Goal: Navigation & Orientation: Go to known website

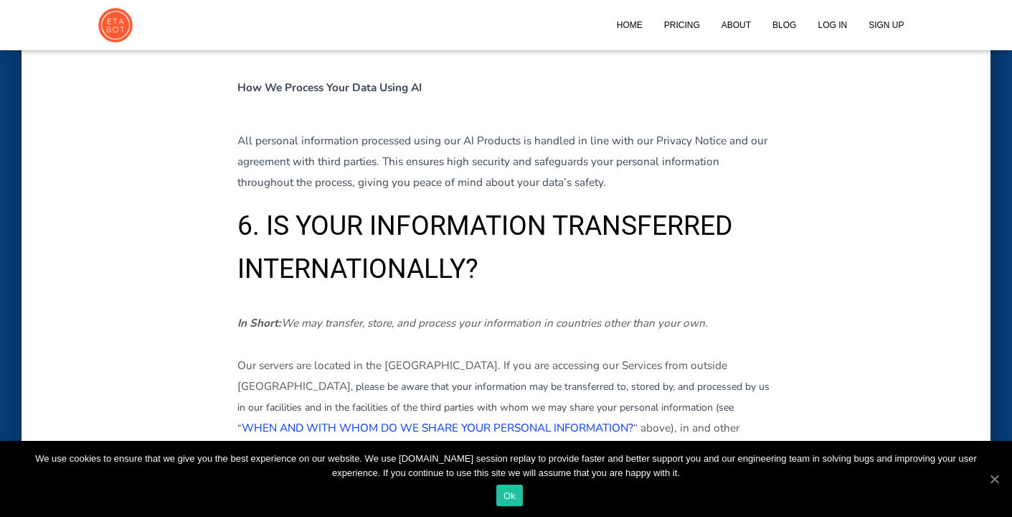
scroll to position [5764, 0]
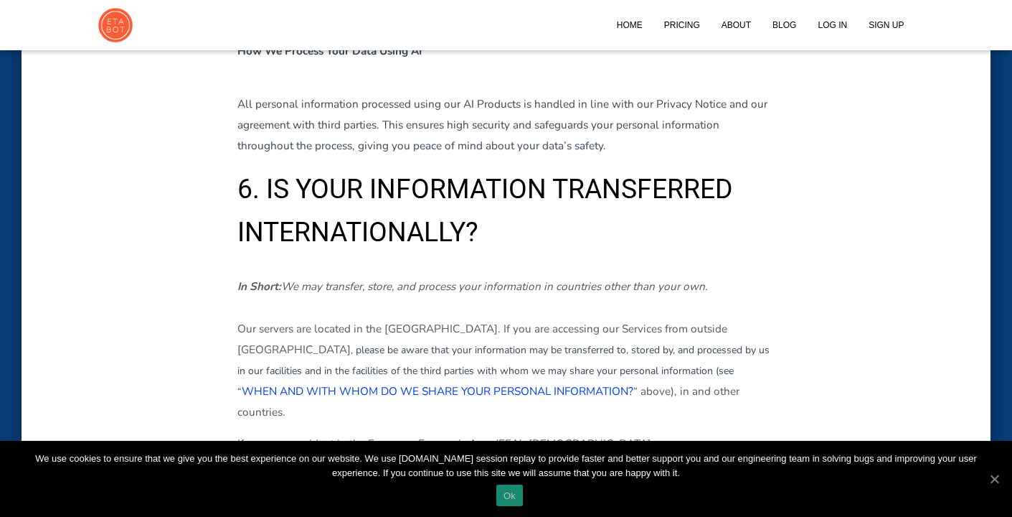
click at [507, 498] on link "Ok" at bounding box center [509, 495] width 27 height 22
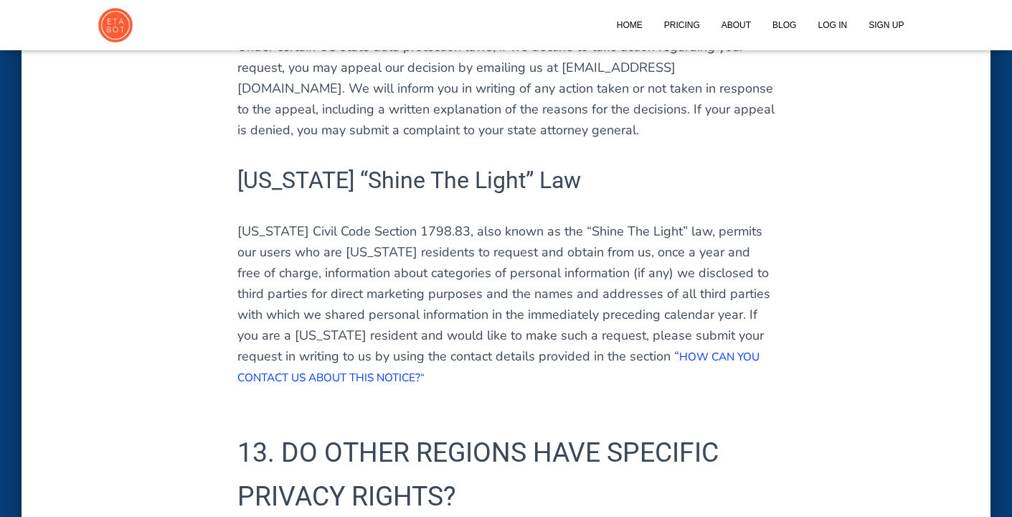
scroll to position [10866, 0]
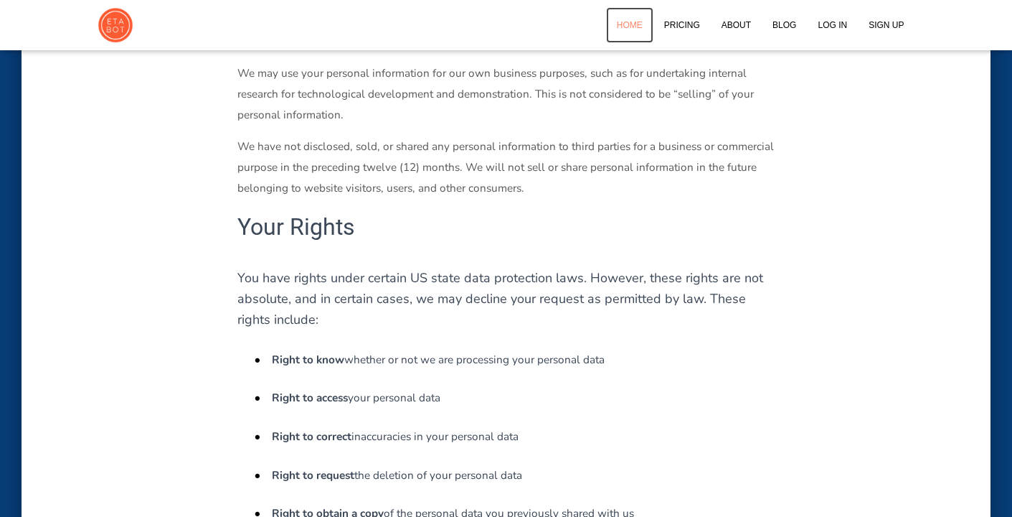
click at [633, 22] on link "Home" at bounding box center [629, 25] width 47 height 36
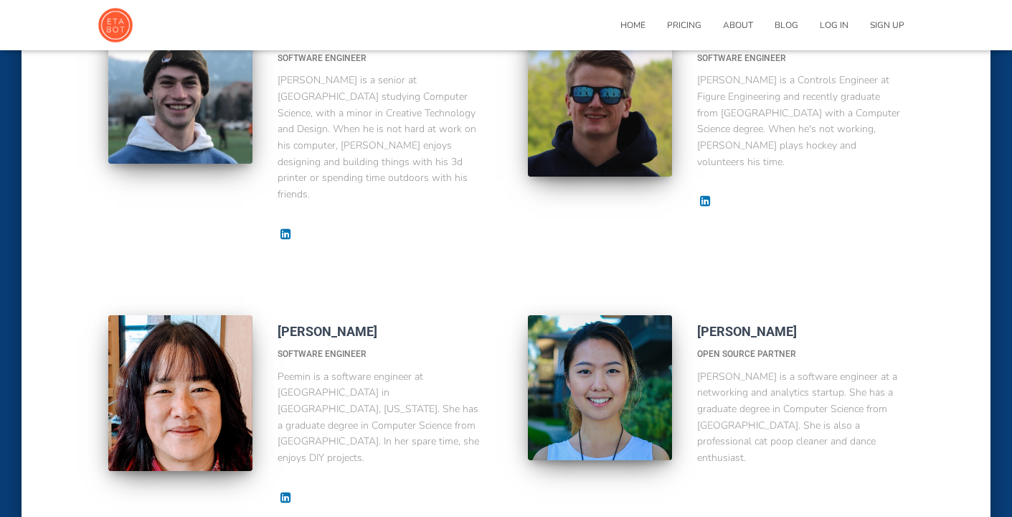
scroll to position [2052, 0]
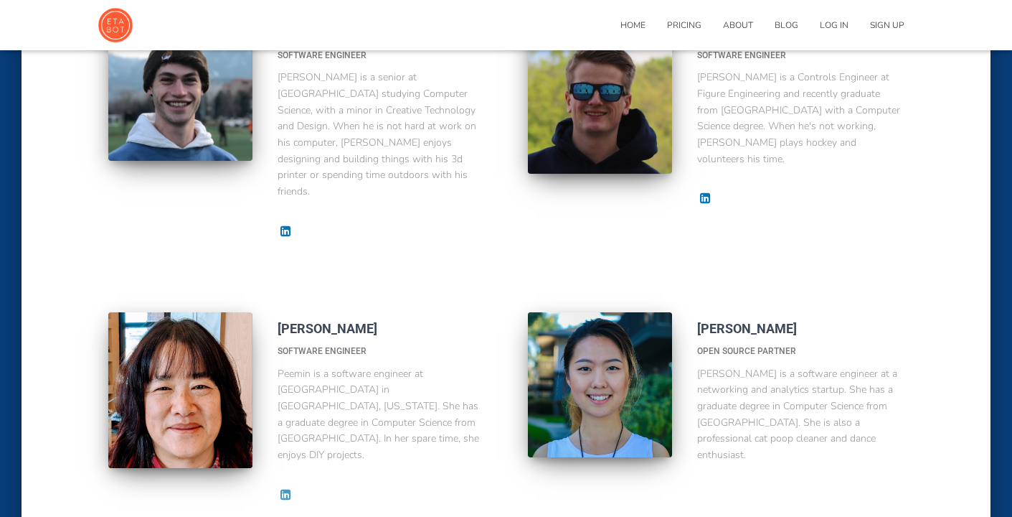
click at [285, 487] on icon at bounding box center [285, 493] width 14 height 12
